Goal: Information Seeking & Learning: Learn about a topic

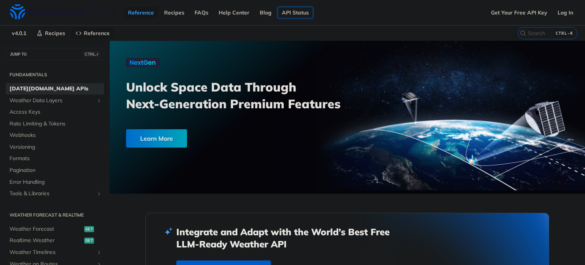
click at [302, 10] on link "API Status" at bounding box center [295, 12] width 35 height 11
click at [497, 10] on link "Get Your Free API Key" at bounding box center [519, 12] width 65 height 11
click at [29, 114] on span "Access Keys" at bounding box center [56, 112] width 93 height 8
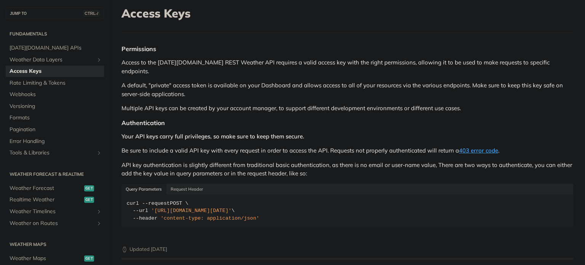
scroll to position [47, 0]
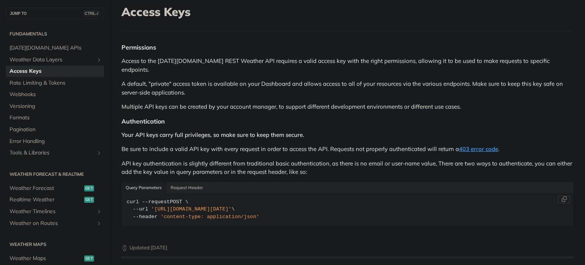
drag, startPoint x: 152, startPoint y: 199, endPoint x: 297, endPoint y: 200, distance: 144.7
click at [231, 206] on span "'[URL][DOMAIN_NAME][DATE]'" at bounding box center [191, 209] width 80 height 6
copy span "[URL][DOMAIN_NAME][DATE]"
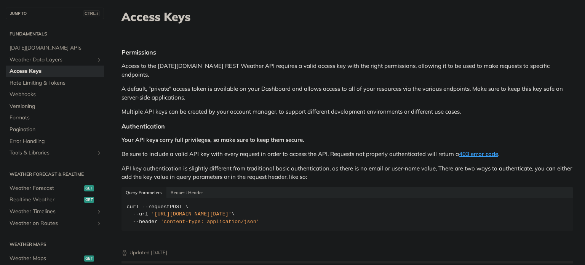
scroll to position [41, 0]
click at [40, 187] on span "Weather Forecast" at bounding box center [46, 188] width 73 height 8
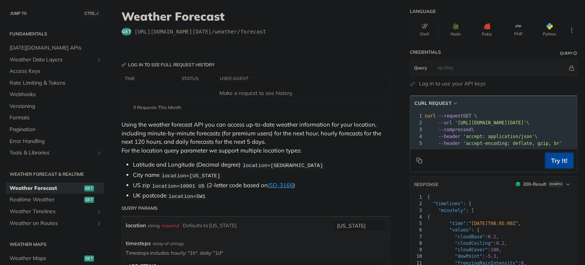
click at [545, 168] on button "Try It!" at bounding box center [559, 160] width 28 height 15
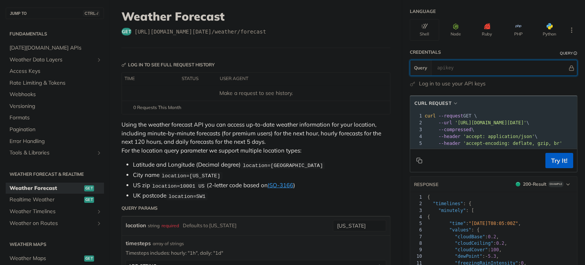
click at [450, 66] on input "text" at bounding box center [500, 67] width 134 height 15
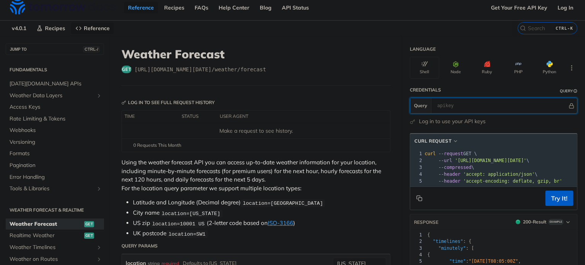
scroll to position [3, 0]
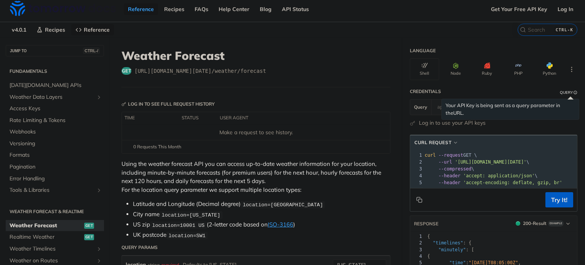
click at [453, 110] on link "URL" at bounding box center [458, 113] width 10 height 6
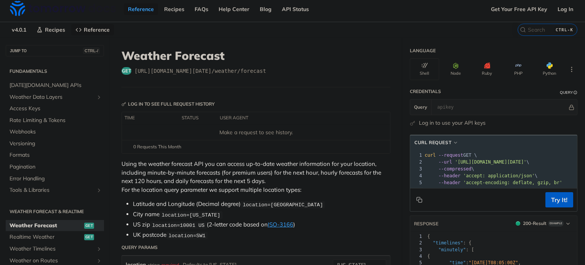
click at [426, 123] on link "Log in to use your API keys" at bounding box center [452, 123] width 67 height 8
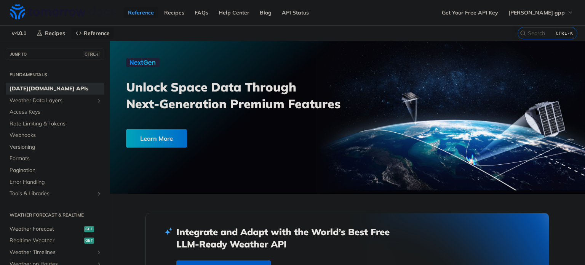
click at [177, 134] on div "Learn More" at bounding box center [156, 138] width 61 height 18
click at [51, 238] on span "Realtime Weather" at bounding box center [46, 240] width 73 height 8
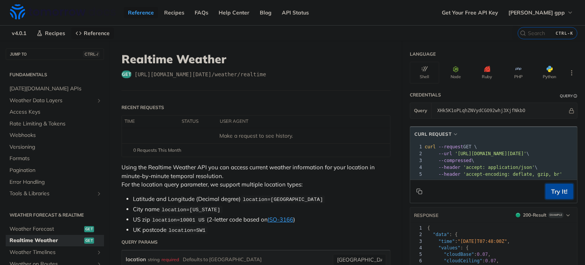
click at [556, 196] on button "Try It!" at bounding box center [559, 190] width 28 height 15
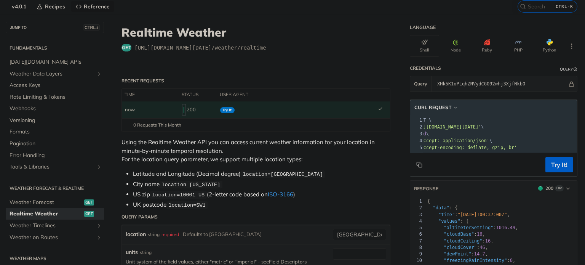
drag, startPoint x: 448, startPoint y: 126, endPoint x: 580, endPoint y: 122, distance: 132.5
click at [580, 122] on div "Jump to Content Reference Recipes FAQs Help Center Blog API Status Recipes Refe…" at bounding box center [292, 132] width 585 height 265
click at [504, 140] on pre "--header 'accept: application/json' \" at bounding box center [524, 140] width 292 height 7
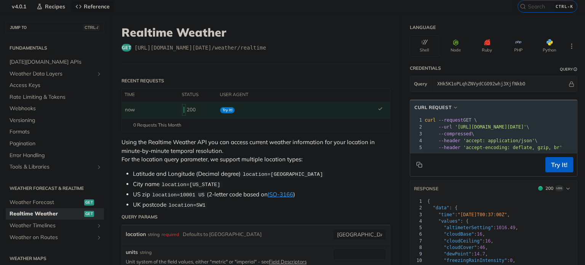
drag, startPoint x: 448, startPoint y: 127, endPoint x: 546, endPoint y: 126, distance: 98.6
click at [526, 126] on span "'https://api.tomorrow.io/v4/weather/realtime?location=toronto&apikey=XHk5K1oPLq…" at bounding box center [491, 126] width 72 height 5
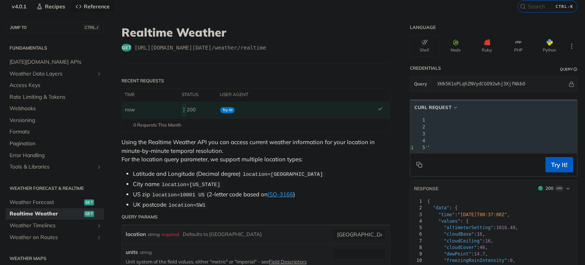
copy span "https://api.tomorrow.io/v4/weather/realtime?location=toronto&apikey=XHk5K1oPLqh…"
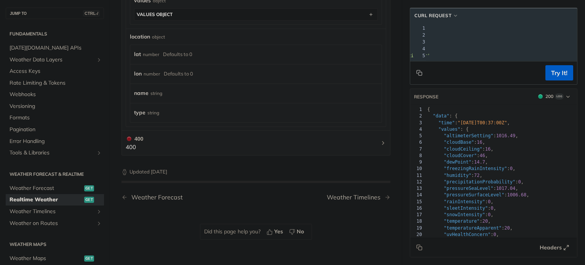
scroll to position [463, 0]
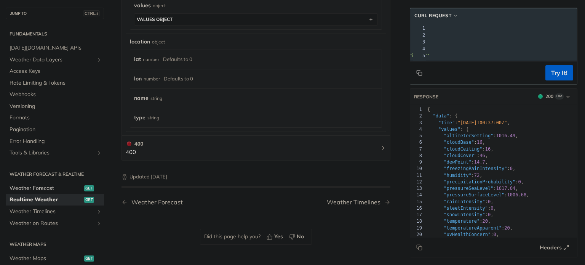
click at [65, 188] on span "Weather Forecast" at bounding box center [46, 188] width 73 height 8
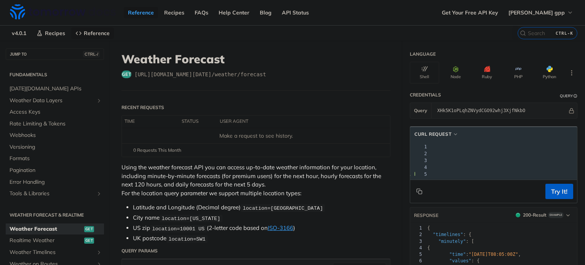
scroll to position [0, 86]
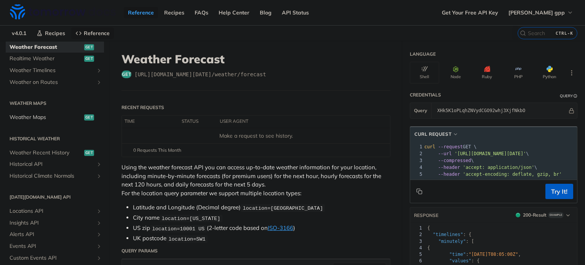
click at [51, 115] on span "Weather Maps" at bounding box center [46, 117] width 73 height 8
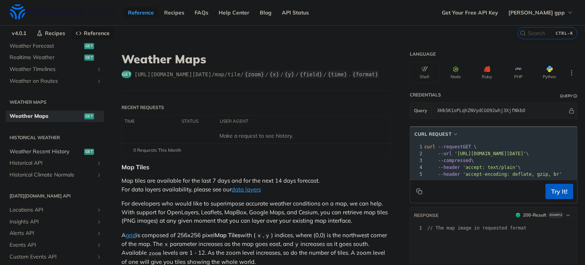
click at [84, 153] on span "get" at bounding box center [89, 151] width 10 height 6
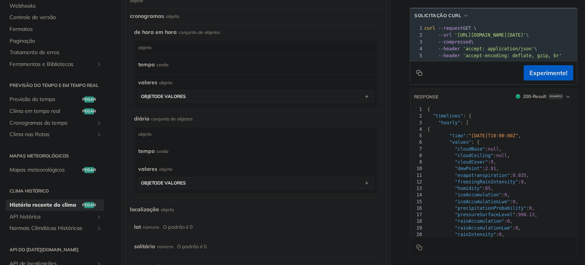
scroll to position [440, 0]
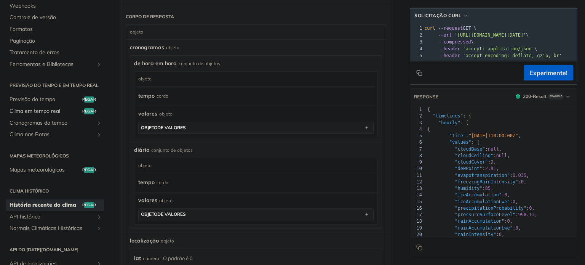
click at [56, 114] on font "Clima em tempo real" at bounding box center [35, 110] width 51 height 7
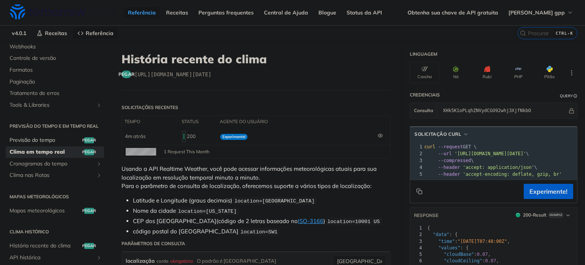
click at [51, 143] on font "Previsão do tempo" at bounding box center [33, 139] width 46 height 7
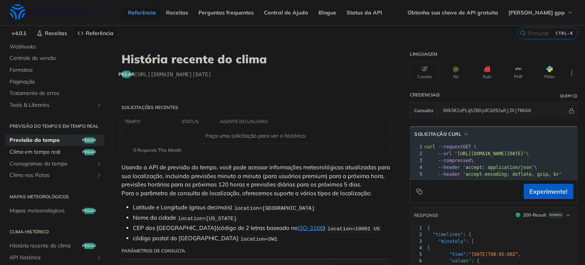
click at [49, 155] on font "Clima em tempo real" at bounding box center [35, 151] width 51 height 7
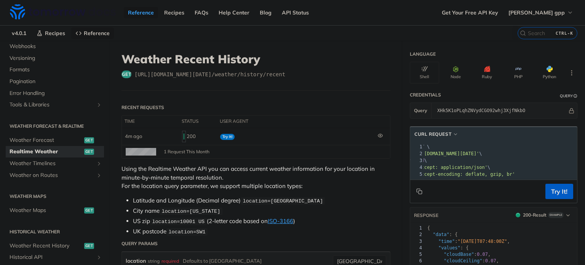
scroll to position [0, 95]
drag, startPoint x: 447, startPoint y: 152, endPoint x: 564, endPoint y: 152, distance: 116.9
click at [394, 152] on span "'https://api.tomorrow.io/v4/weather/realtime?location=toronto&apikey=XHk5K1oPLq…" at bounding box center [358, 153] width 72 height 5
copy span "'https://api.tomorrow.io/v4/weather/realtime?location=toronto&apikey=XHk5K1oPLq…"
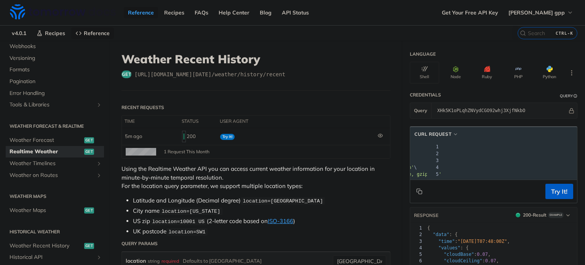
click at [480, 175] on pre "--header 'accept-encoding: deflate, gzip, br'" at bounding box center [448, 174] width 292 height 7
